Goal: Task Accomplishment & Management: Manage account settings

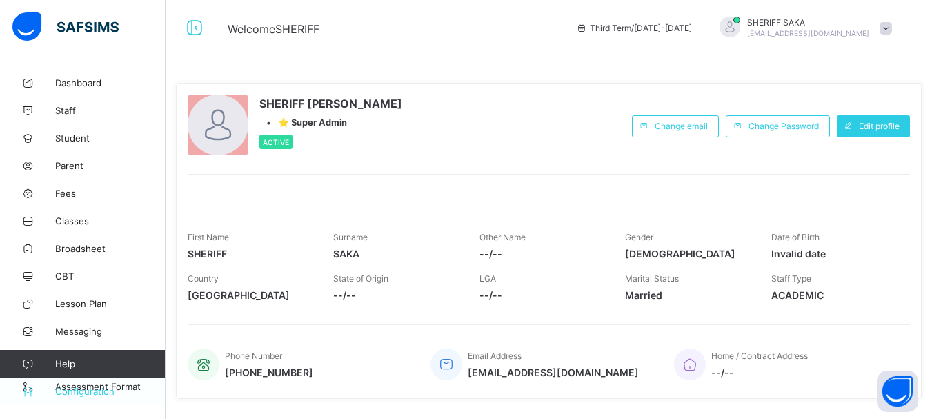
click at [99, 399] on link "Configuration" at bounding box center [82, 391] width 165 height 28
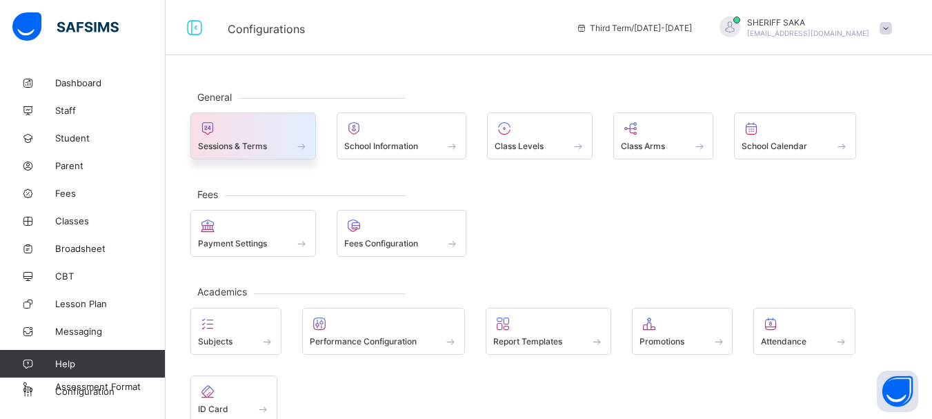
click at [248, 148] on span "Sessions & Terms" at bounding box center [232, 146] width 69 height 10
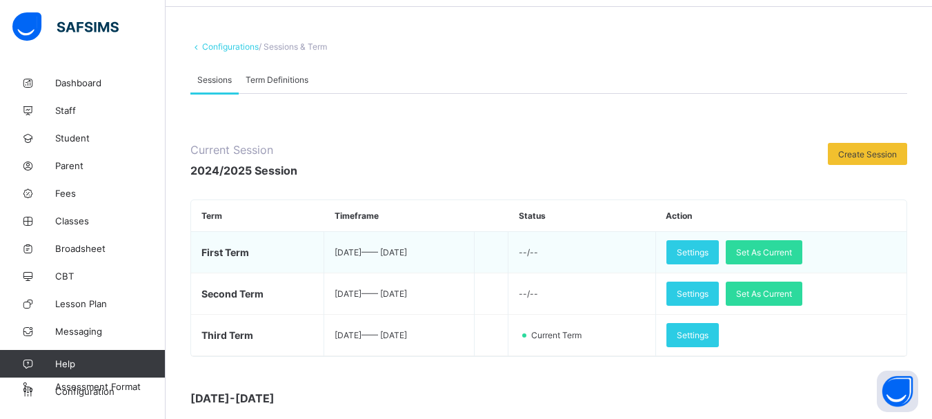
scroll to position [138, 0]
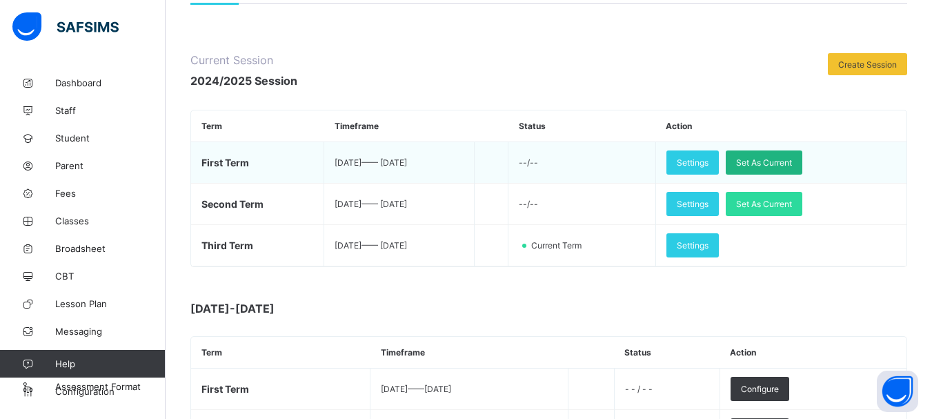
click at [789, 159] on span "Set As Current" at bounding box center [764, 162] width 56 height 10
